Goal: Task Accomplishment & Management: Use online tool/utility

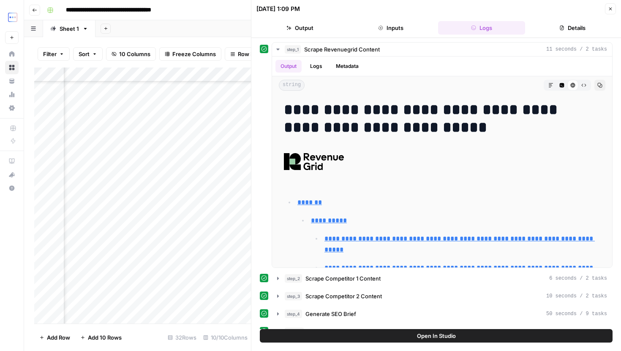
scroll to position [9982, 0]
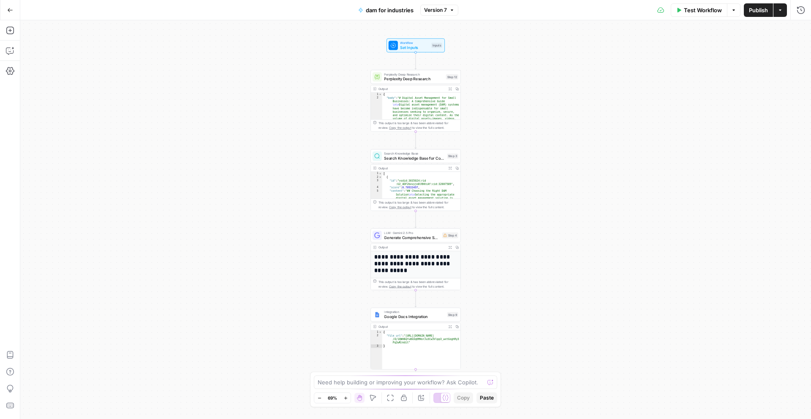
click at [780, 13] on button "Actions" at bounding box center [780, 10] width 14 height 14
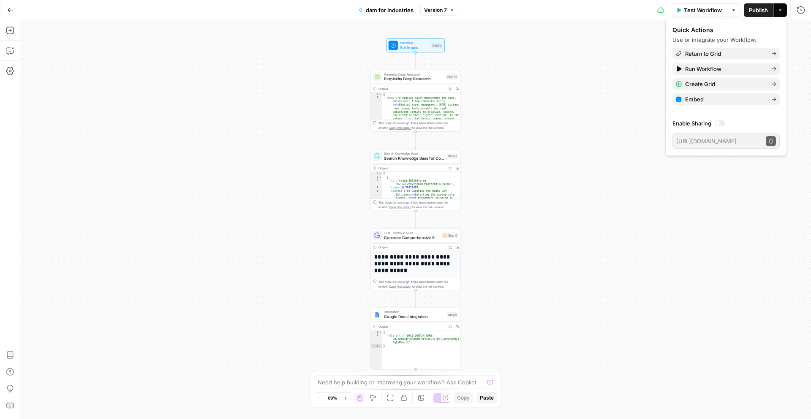
drag, startPoint x: 725, startPoint y: 84, endPoint x: 738, endPoint y: 34, distance: 51.9
click at [738, 34] on div "Quick Actions Use or integrate your Workflow. Return to Grid Run Workflow Creat…" at bounding box center [725, 87] width 107 height 123
click at [737, 49] on span "Return to Grid" at bounding box center [724, 53] width 79 height 8
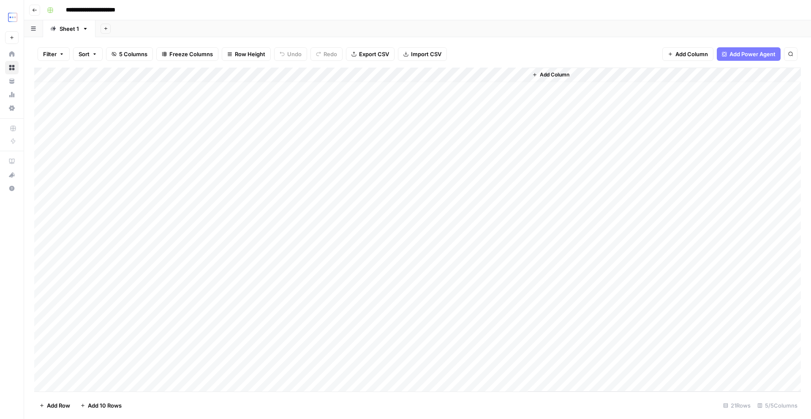
scroll to position [5, 0]
click at [475, 280] on div "Add Column" at bounding box center [417, 230] width 766 height 324
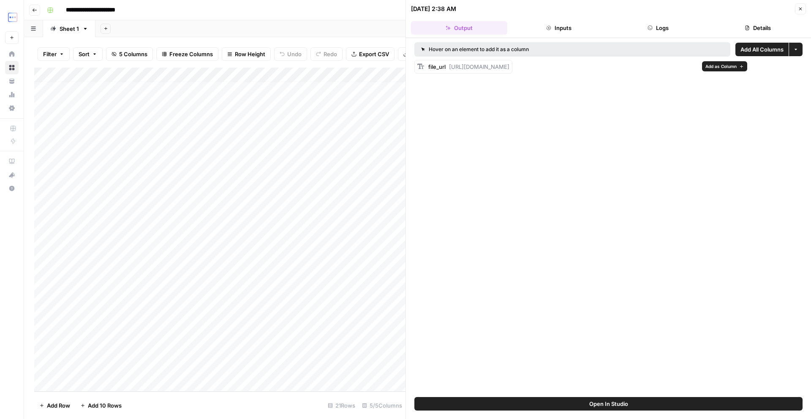
drag, startPoint x: 466, startPoint y: 64, endPoint x: 623, endPoint y: 66, distance: 157.1
click at [509, 66] on div "file_url https://docs.google.com/document/d/1mgUGlseitPO_5H6QtrjhBvrcWiVPBh1dj4…" at bounding box center [468, 66] width 81 height 8
click at [512, 65] on div "file_url https://docs.google.com/document/d/1mgUGlseitPO_5H6QtrjhBvrcWiVPBh1dj4…" at bounding box center [463, 67] width 98 height 14
copy span "https://docs.google.com/document/d/1mgUGlseitPO_5H6QtrjhBvrcWiVPBh1dj41gYSP2cwY…"
